Goal: Book appointment/travel/reservation

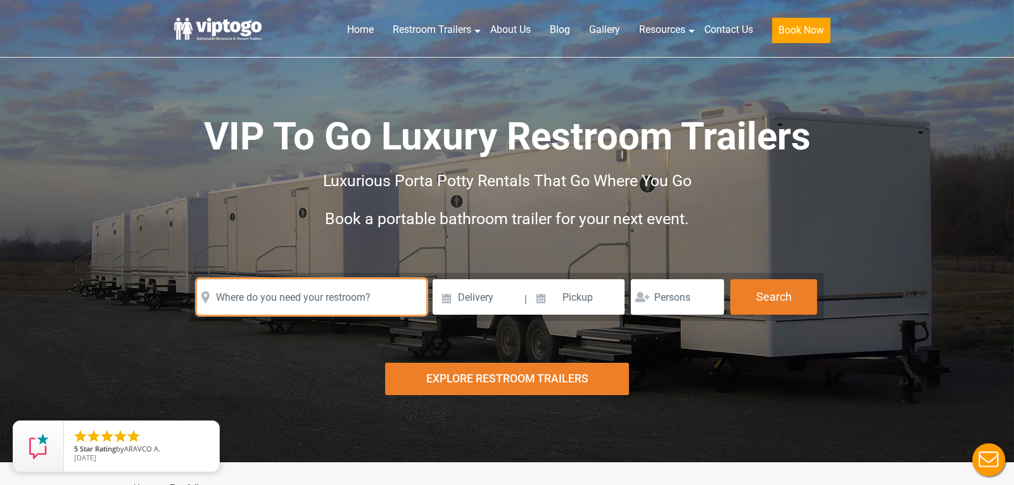
click at [350, 298] on input "text" at bounding box center [311, 296] width 229 height 35
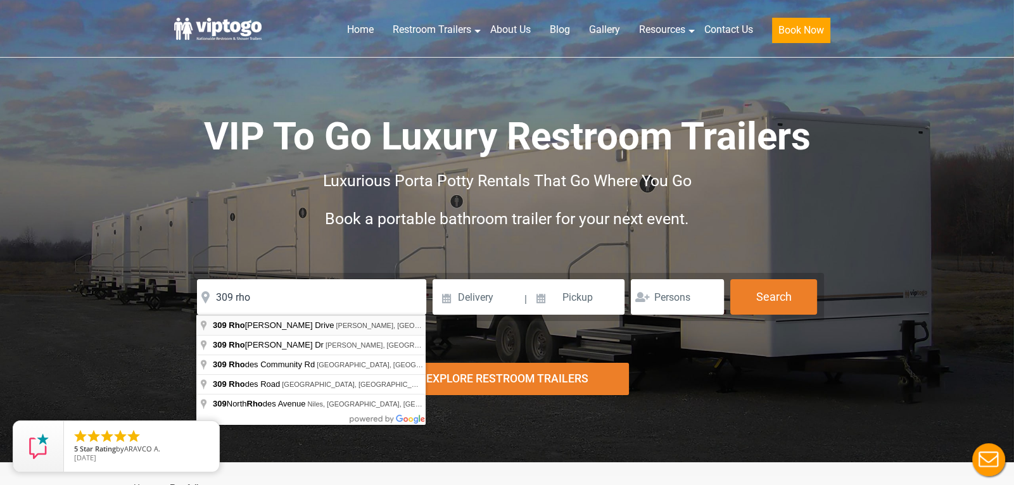
type input "[STREET_ADDRESS]"
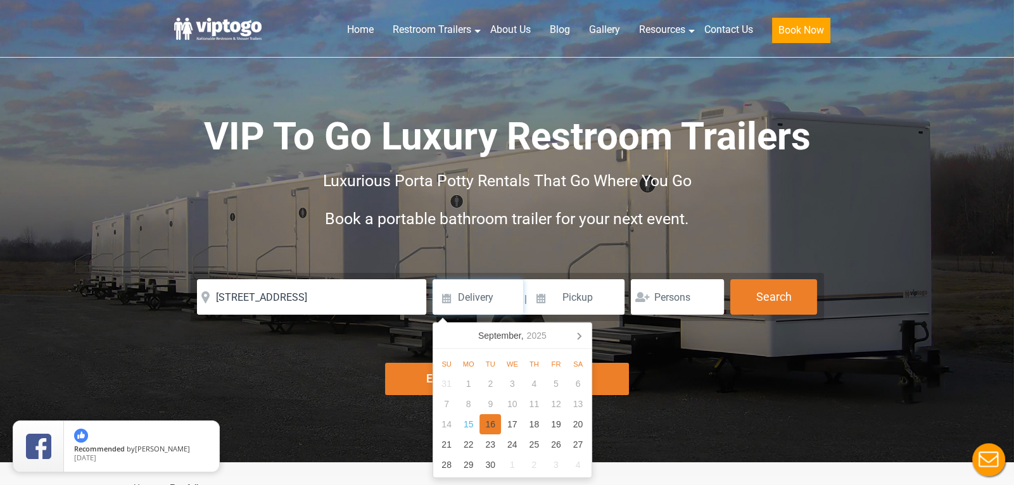
click at [487, 429] on div "16" at bounding box center [491, 424] width 22 height 20
type input "[DATE]"
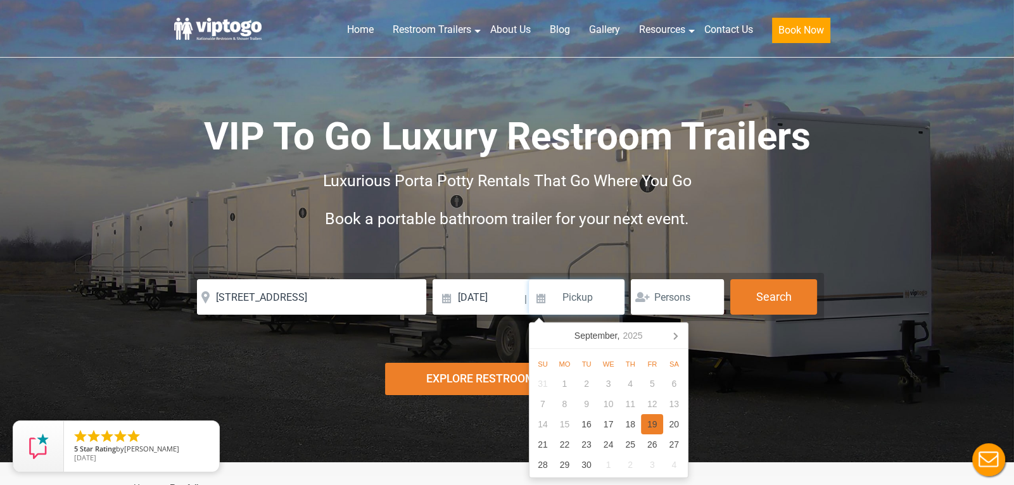
click at [656, 431] on div "19" at bounding box center [652, 424] width 22 height 20
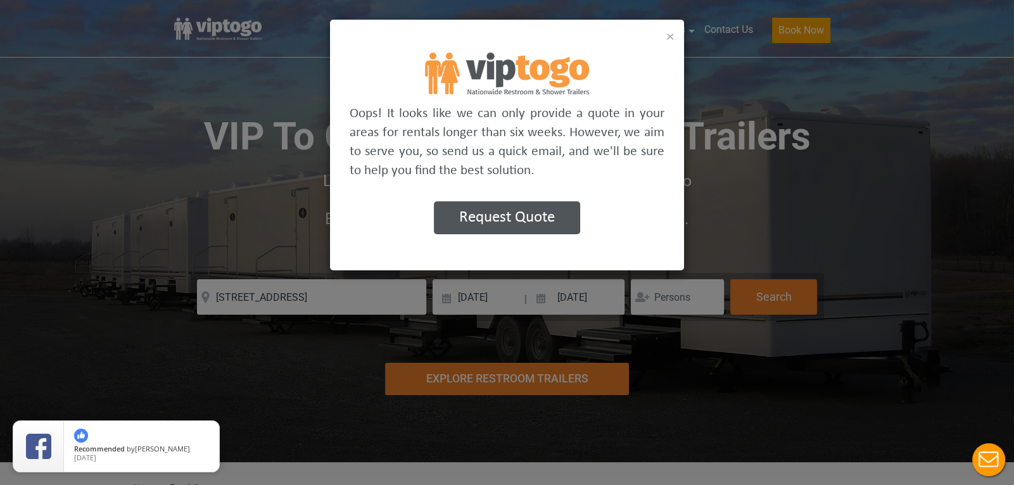
click at [671, 38] on button "×" at bounding box center [670, 35] width 8 height 15
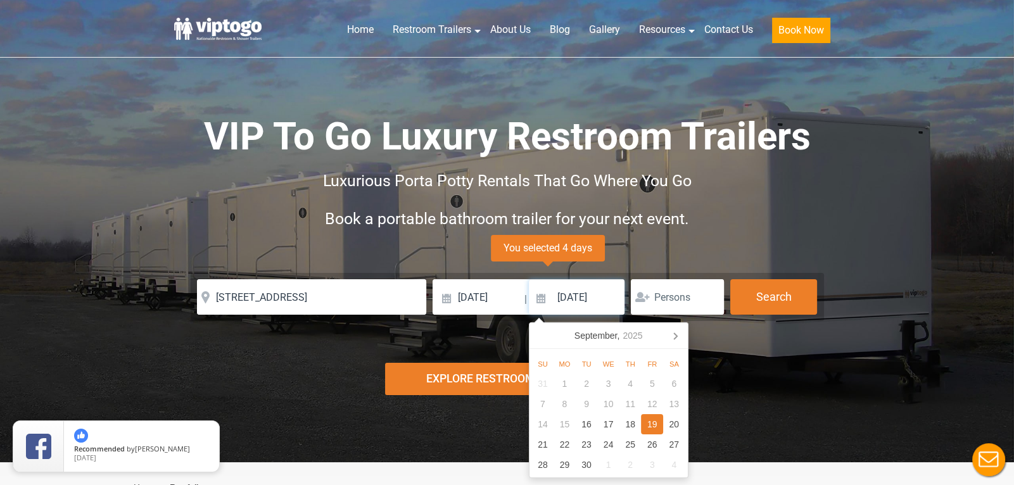
click at [568, 281] on input "[DATE]" at bounding box center [577, 296] width 96 height 35
click at [670, 336] on icon at bounding box center [675, 336] width 20 height 20
click at [627, 463] on div "30" at bounding box center [631, 465] width 22 height 20
type input "[DATE]"
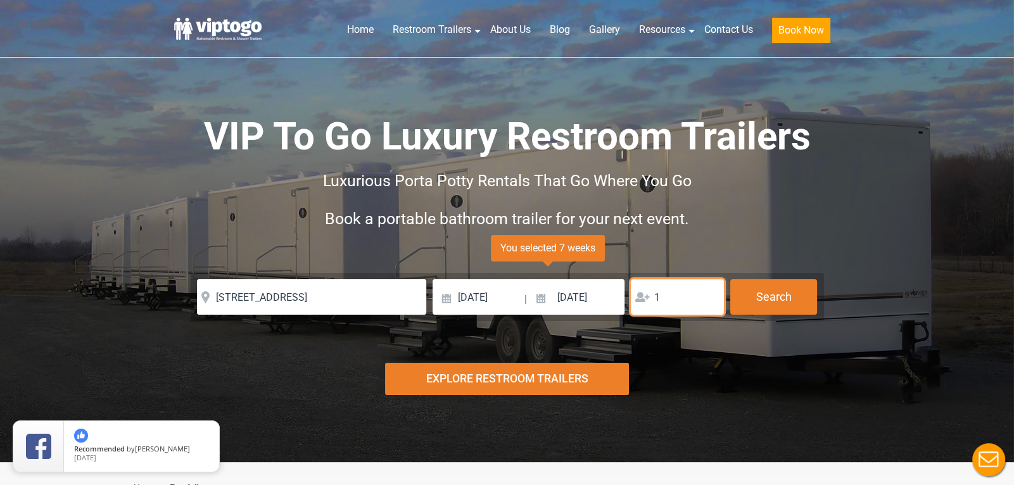
click at [713, 296] on input "1" at bounding box center [677, 296] width 93 height 35
click at [713, 296] on input "2" at bounding box center [677, 296] width 93 height 35
click at [677, 300] on input "2" at bounding box center [677, 296] width 93 height 35
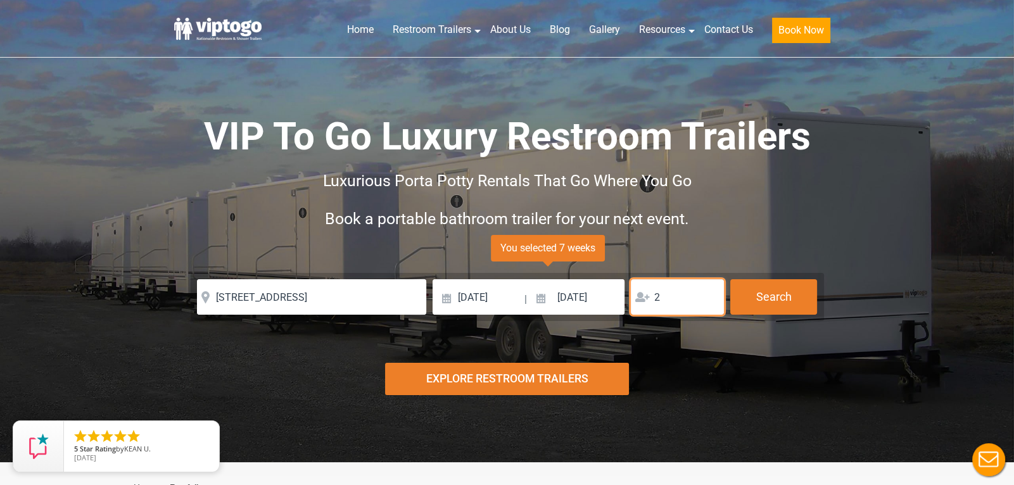
click at [694, 286] on input "2" at bounding box center [677, 296] width 93 height 35
type input "2"
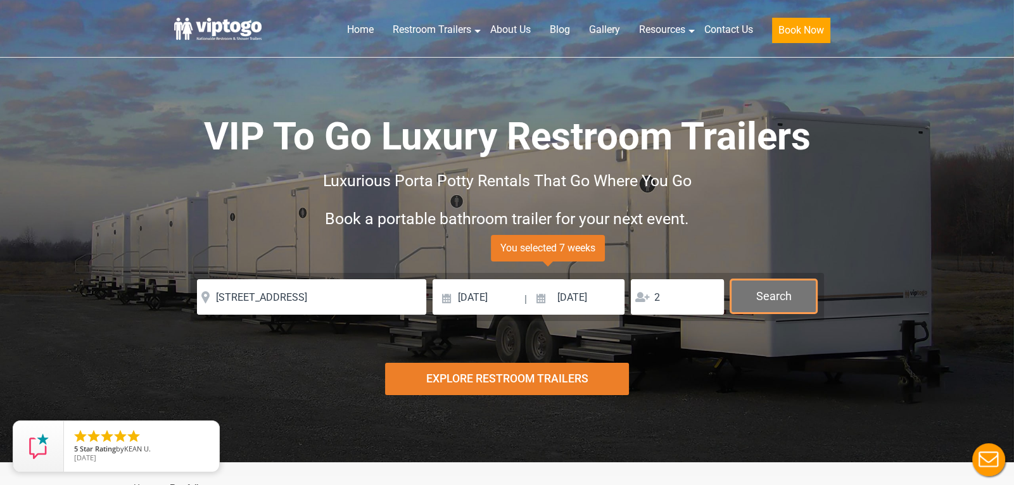
click at [758, 305] on button "Search" at bounding box center [773, 296] width 87 height 34
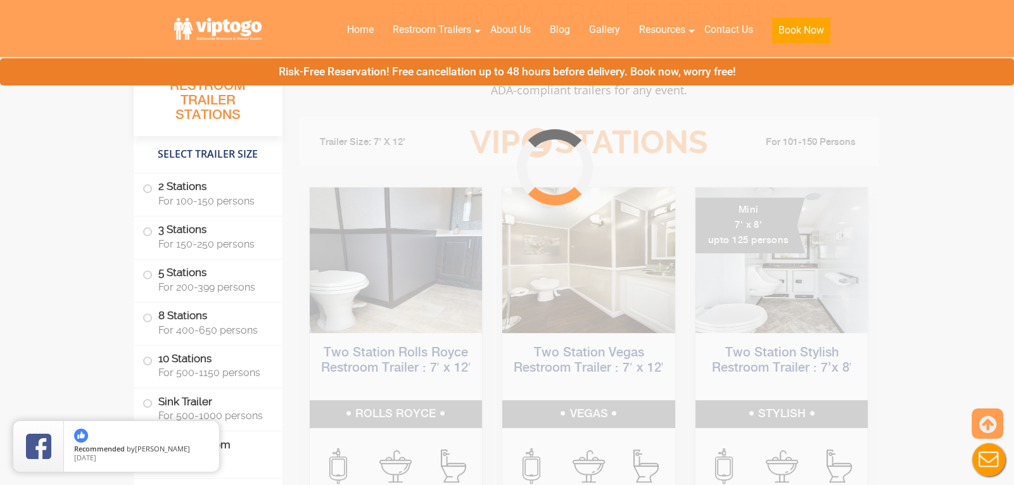
scroll to position [513, 0]
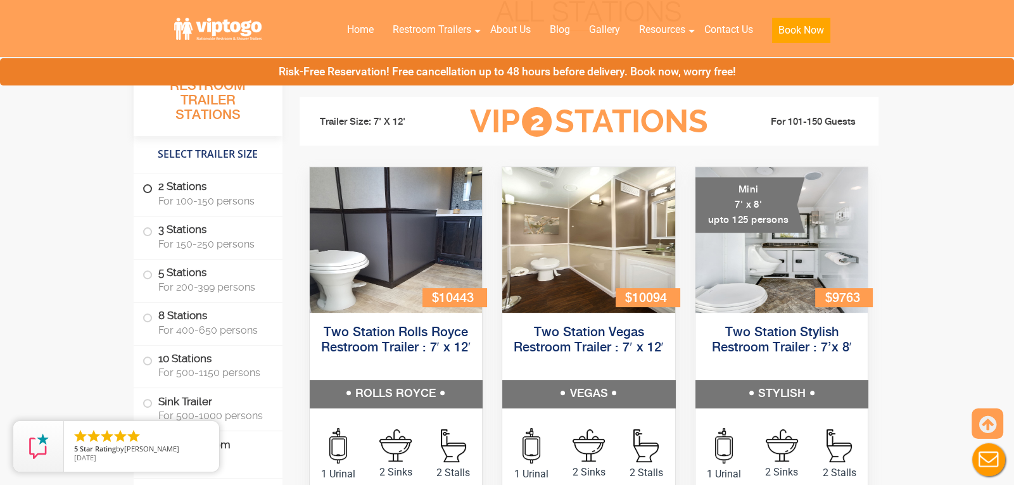
click at [233, 207] on span "For 100-150 persons" at bounding box center [212, 201] width 109 height 12
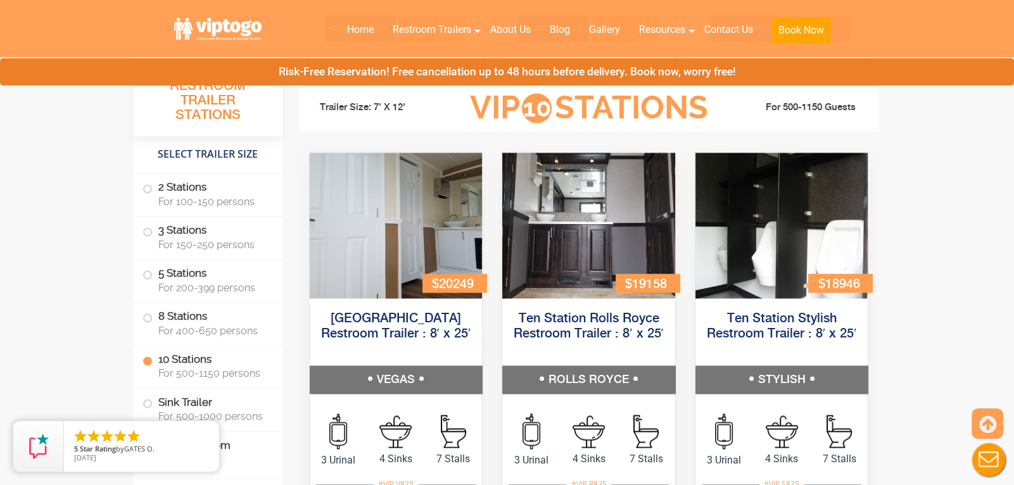
scroll to position [2874, 0]
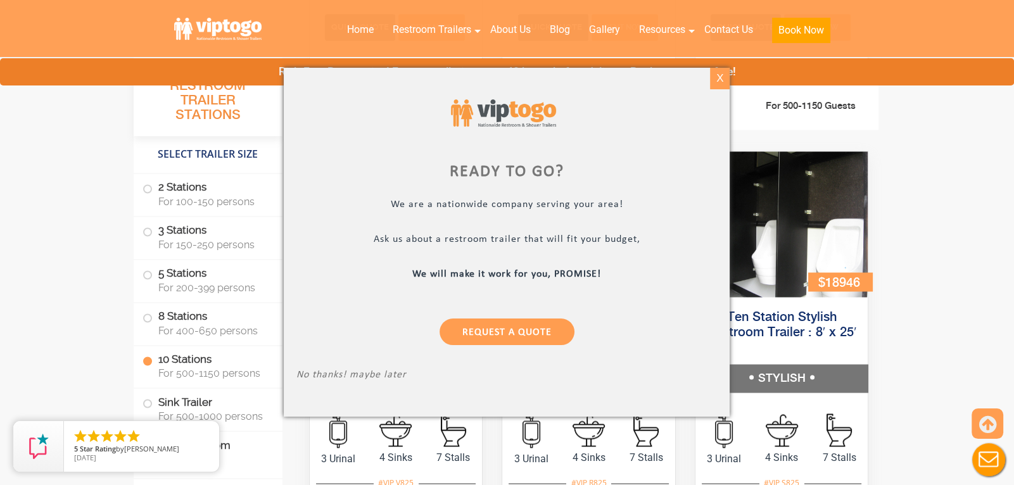
click at [717, 82] on div "X" at bounding box center [720, 79] width 20 height 22
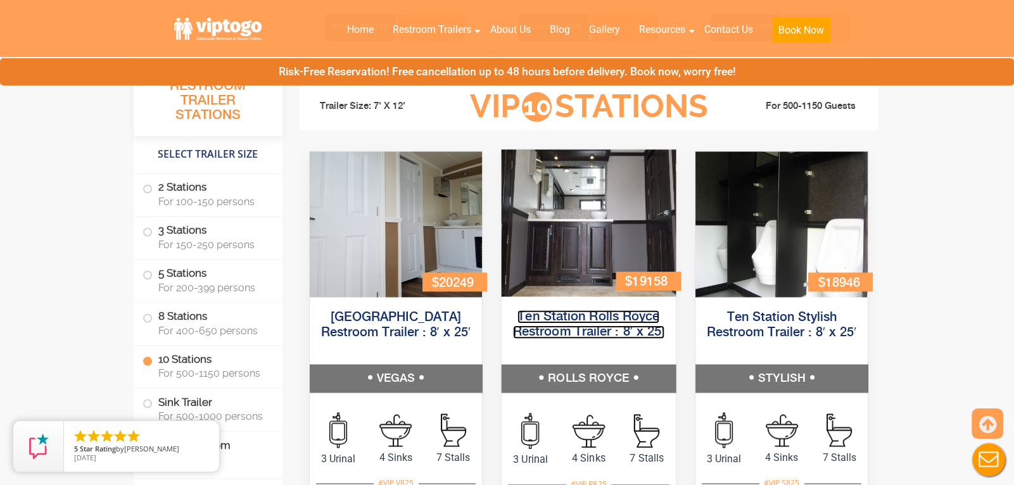
click at [566, 310] on link "Ten Station Rolls Royce Restroom Trailer : 8′ x 25′" at bounding box center [588, 324] width 151 height 29
